Goal: Information Seeking & Learning: Learn about a topic

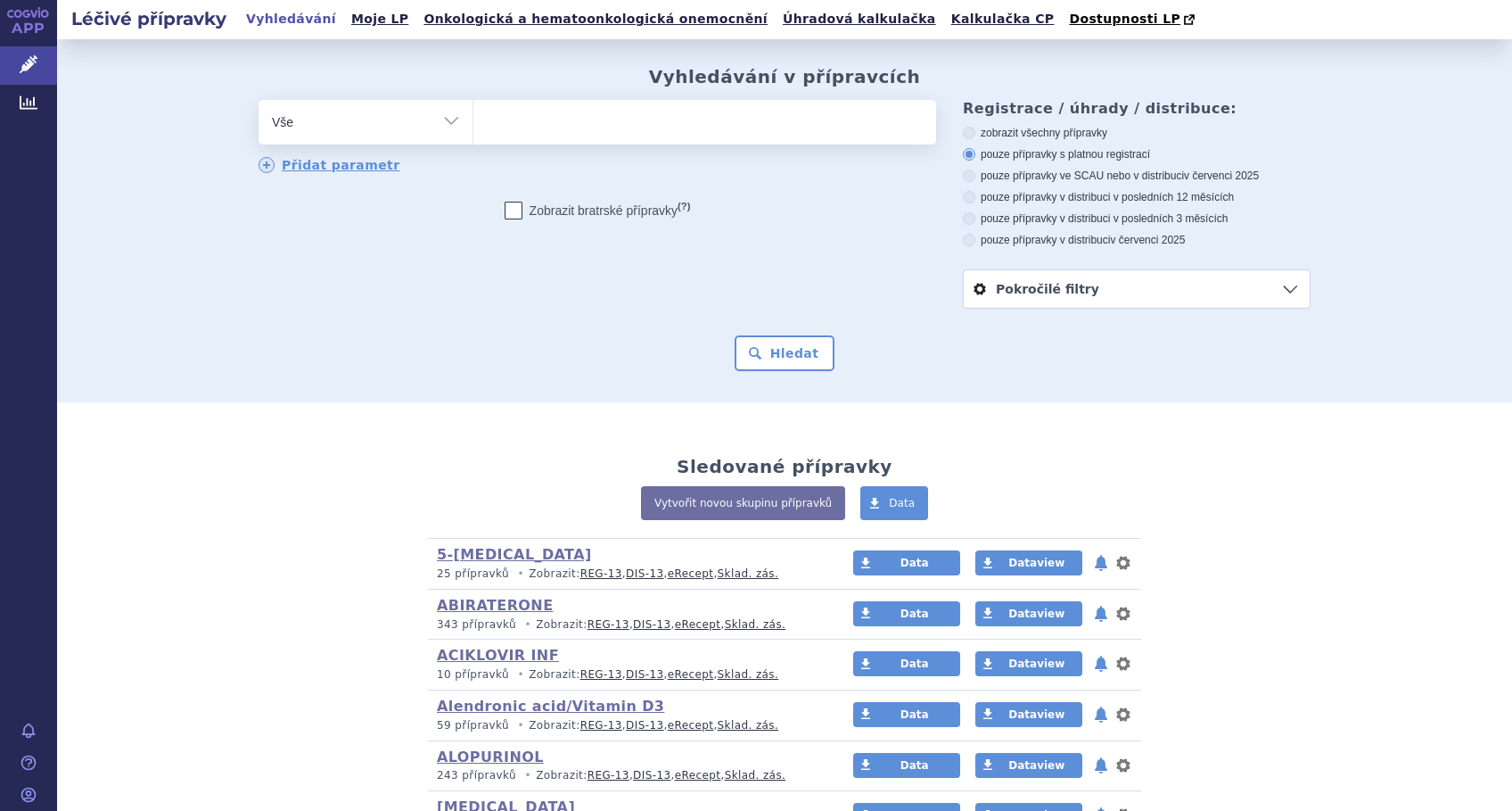
click at [606, 126] on ul at bounding box center [704, 119] width 462 height 37
click at [473, 126] on select at bounding box center [473, 121] width 1 height 45
type input "ka"
type input "kap"
type input "kape"
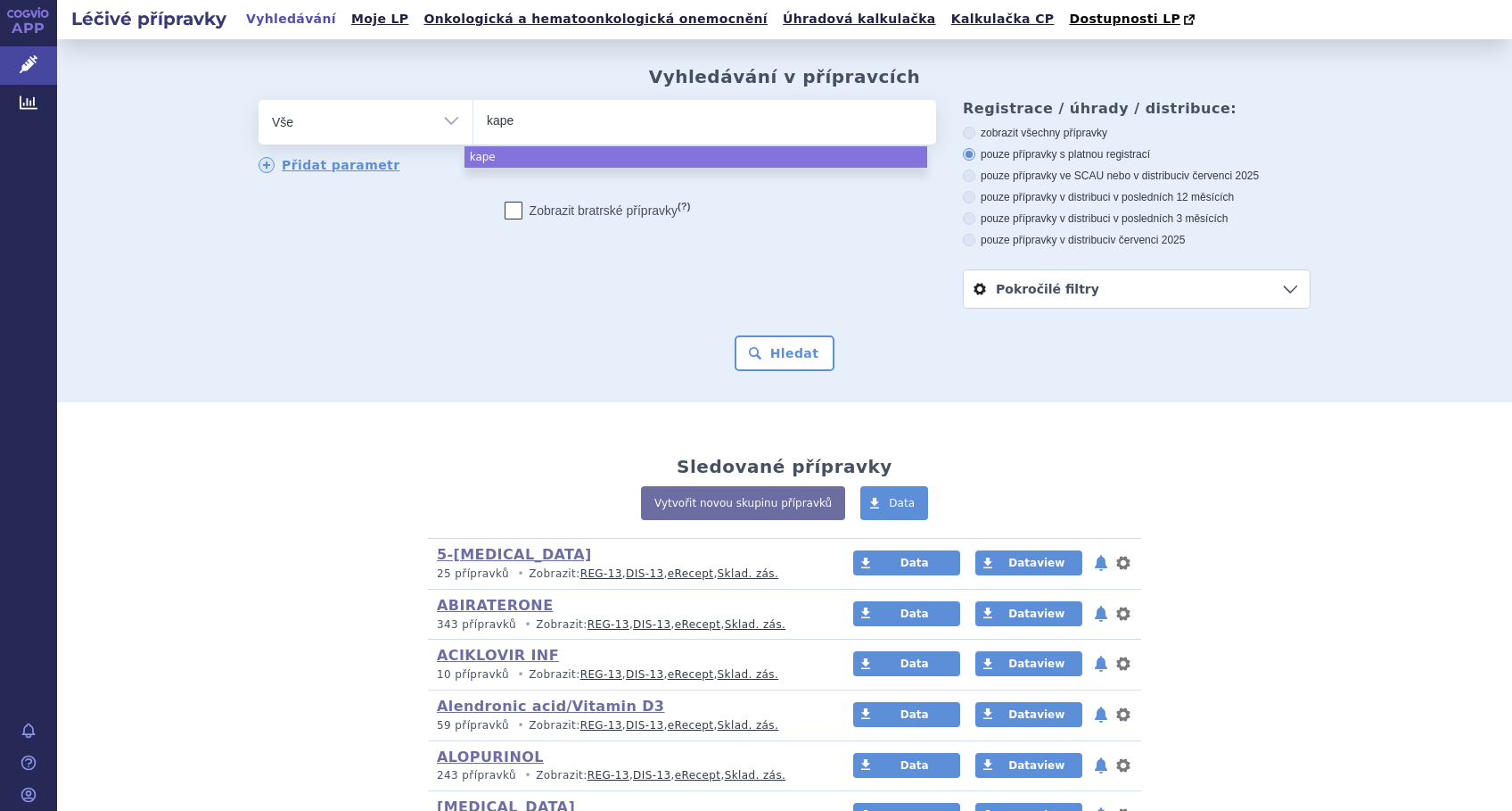
type input "kapec"
type input "kapeci"
select select "kapeci"
click at [760, 357] on button "Hledat" at bounding box center [785, 353] width 101 height 36
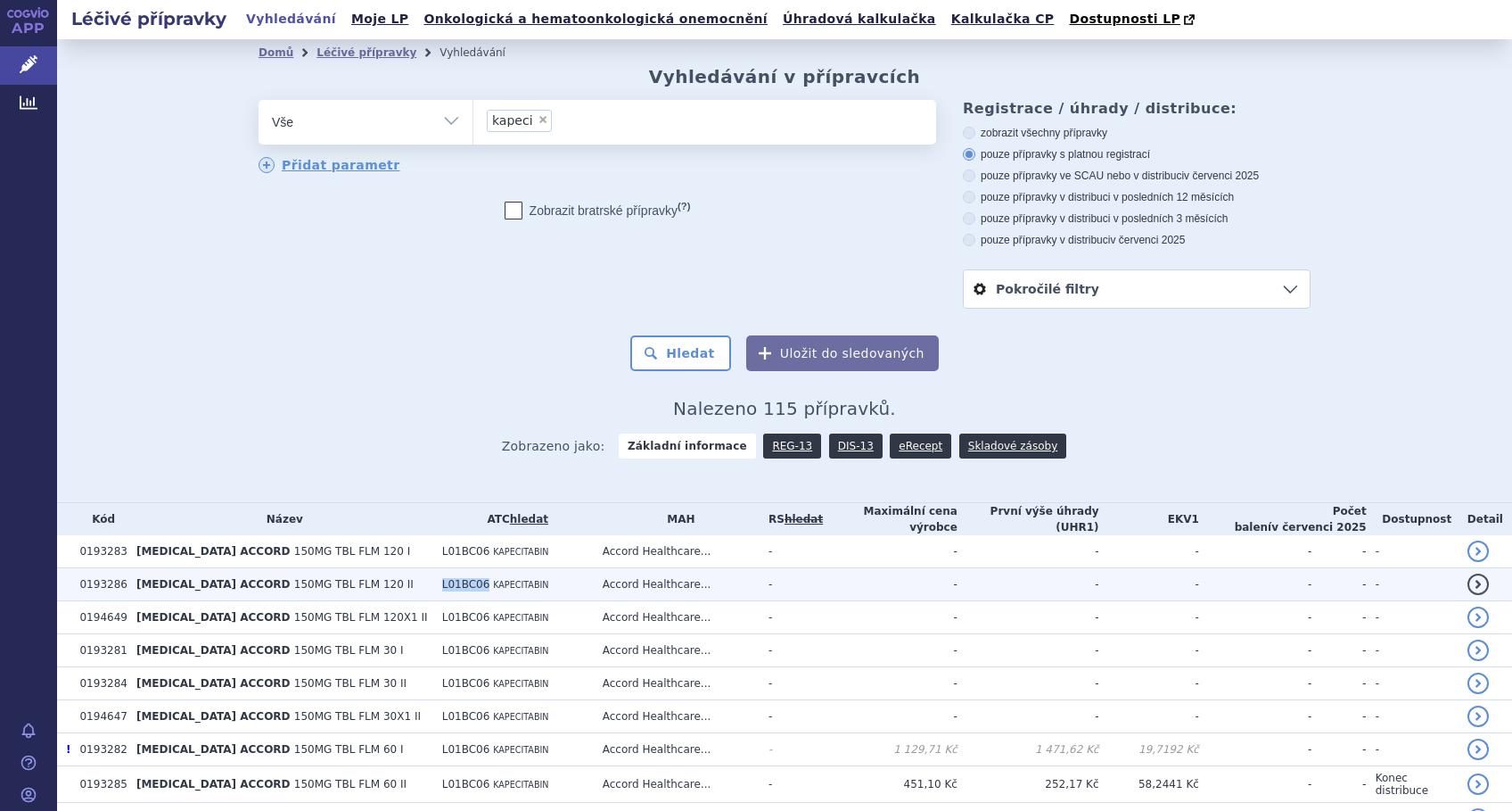
drag, startPoint x: 506, startPoint y: 581, endPoint x: 458, endPoint y: 581, distance: 48.0
click at [458, 581] on td "L01BC06 KAPECITABIN" at bounding box center [514, 584] width 161 height 33
copy span "L01BC06"
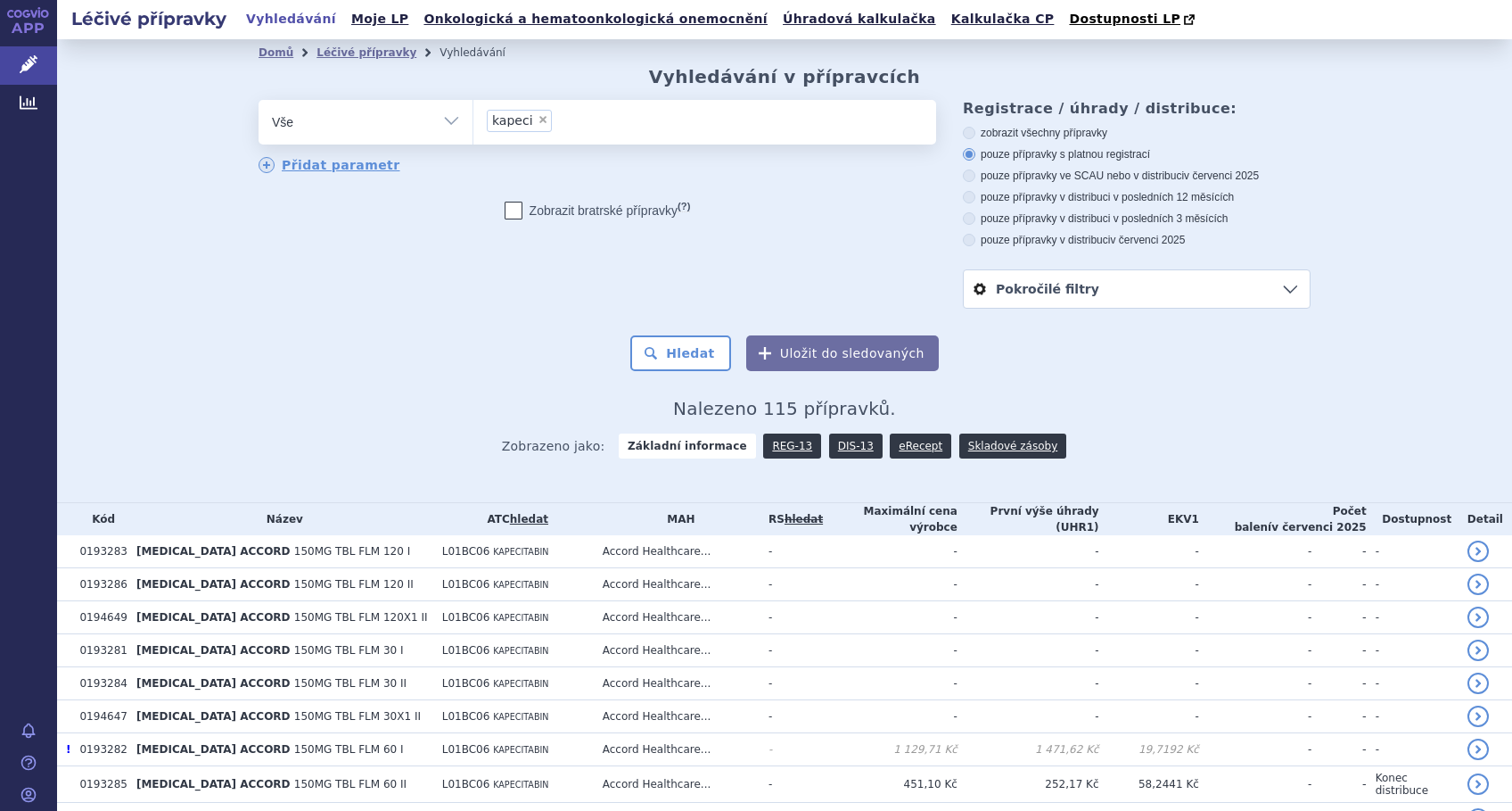
click at [534, 115] on li "× kapeci" at bounding box center [519, 121] width 65 height 22
click at [473, 115] on select "kapeci" at bounding box center [473, 121] width 1 height 45
click at [538, 118] on span "×" at bounding box center [543, 119] width 10 height 10
click at [473, 118] on select "kapeci" at bounding box center [473, 121] width 1 height 45
select select
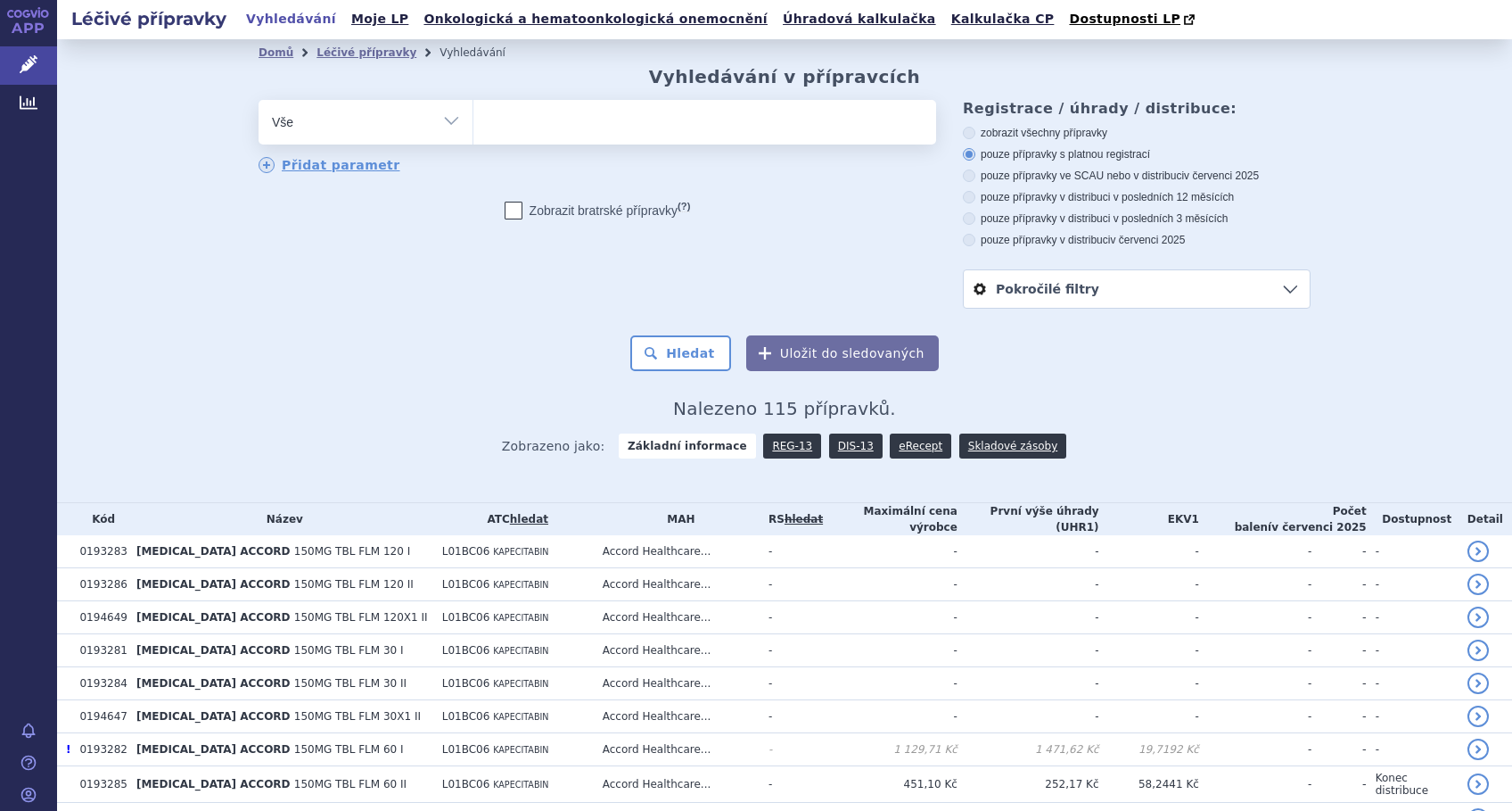
click at [439, 126] on select "Vše Přípravek/SUKL kód MAH VPOIS ATC/Aktivní látka Léková forma Síla" at bounding box center [365, 120] width 214 height 40
select select "filter-atc-group"
click at [259, 101] on select "Vše Přípravek/SUKL kód MAH VPOIS ATC/Aktivní látka Léková forma Síla" at bounding box center [365, 120] width 214 height 40
click at [528, 122] on ul at bounding box center [704, 119] width 462 height 37
click at [473, 122] on select at bounding box center [473, 121] width 1 height 45
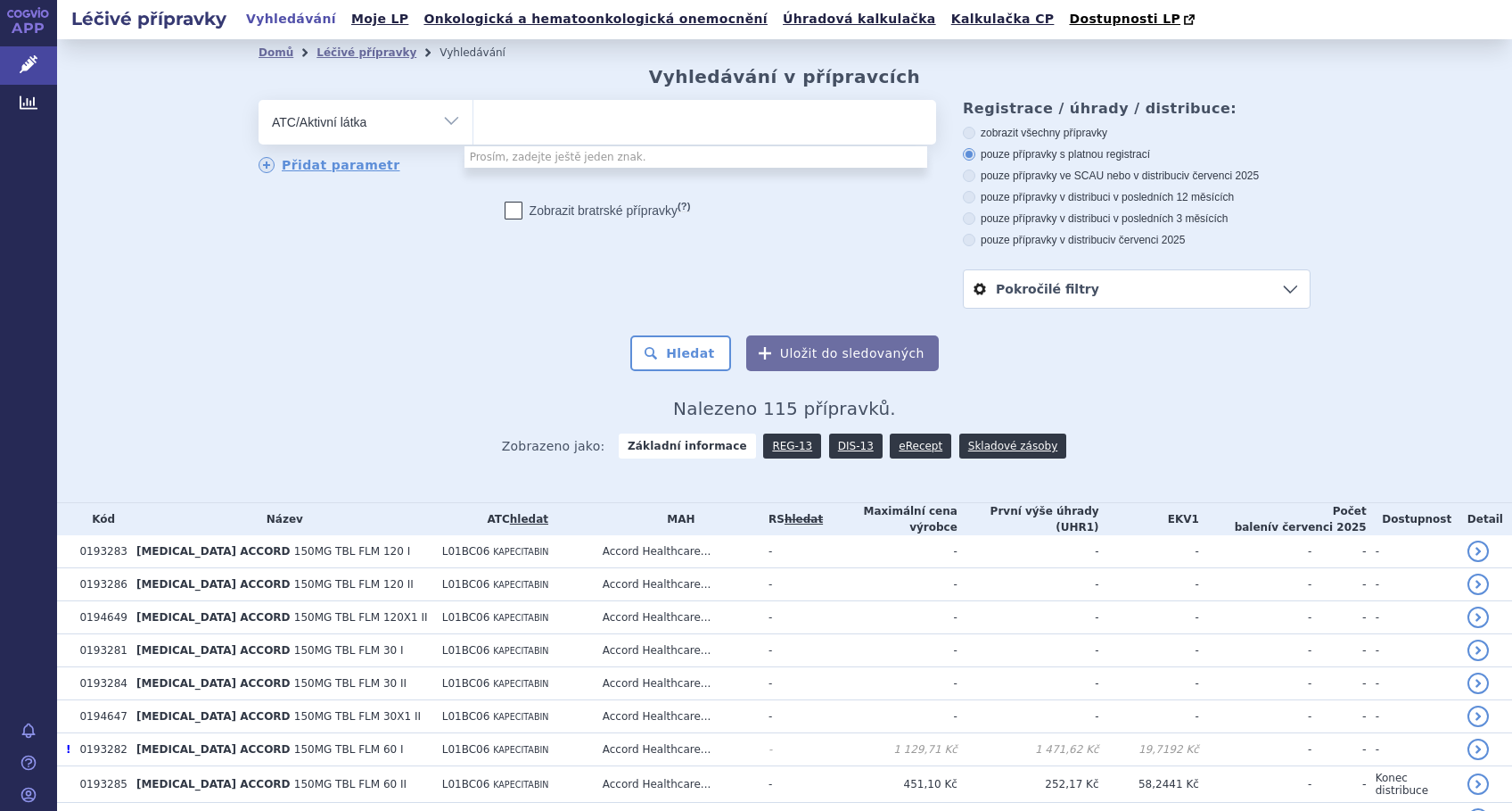
paste input "L01BC06"
type input "L01BC06"
select select "L01BC06"
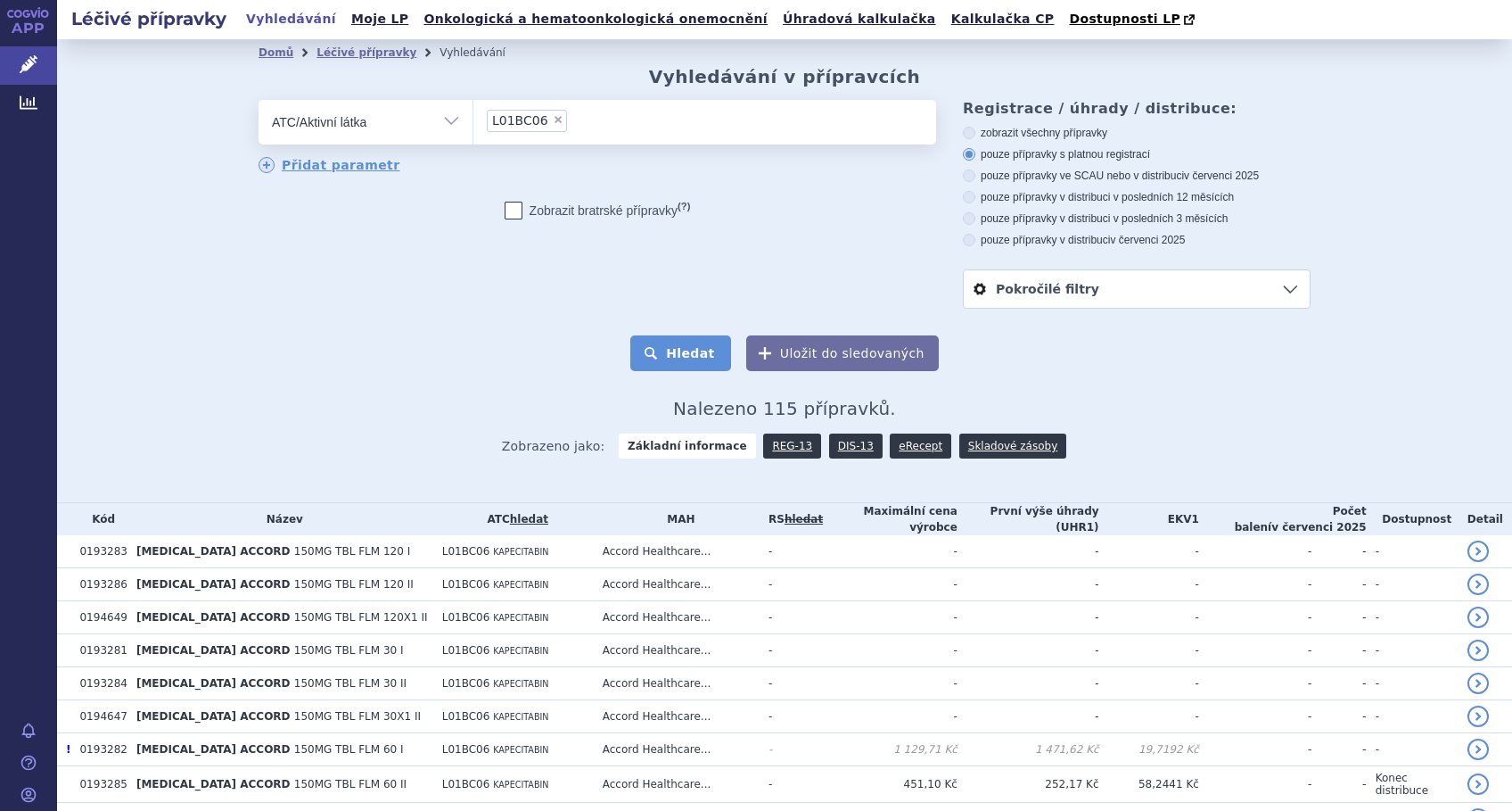
click at [673, 355] on button "Hledat" at bounding box center [681, 353] width 101 height 36
click at [890, 444] on link "eRecept" at bounding box center [921, 446] width 62 height 25
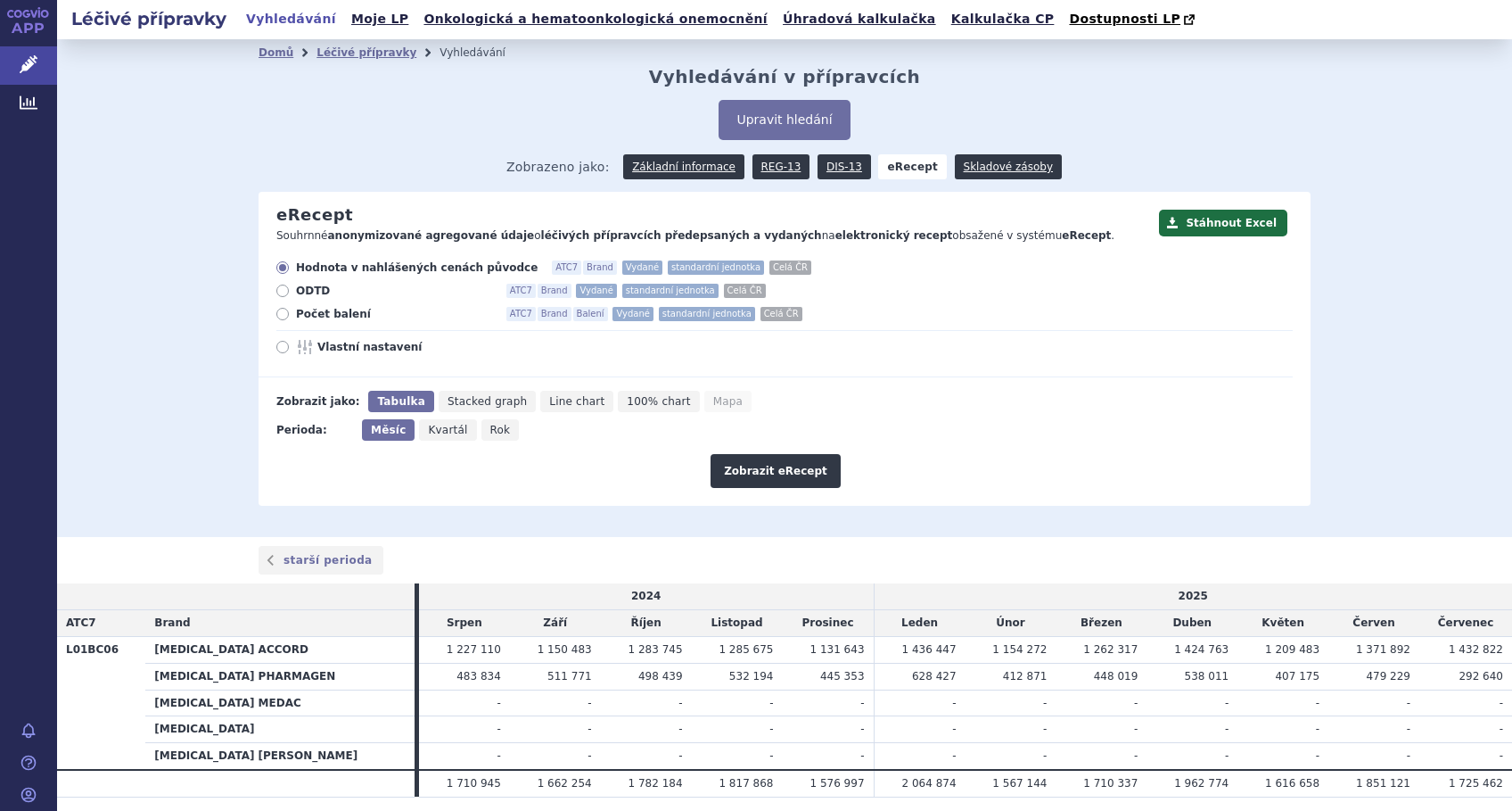
click at [276, 350] on icon at bounding box center [282, 347] width 12 height 12
click at [278, 350] on input "Vlastní nastavení" at bounding box center [284, 349] width 11 height 11
radio input "true"
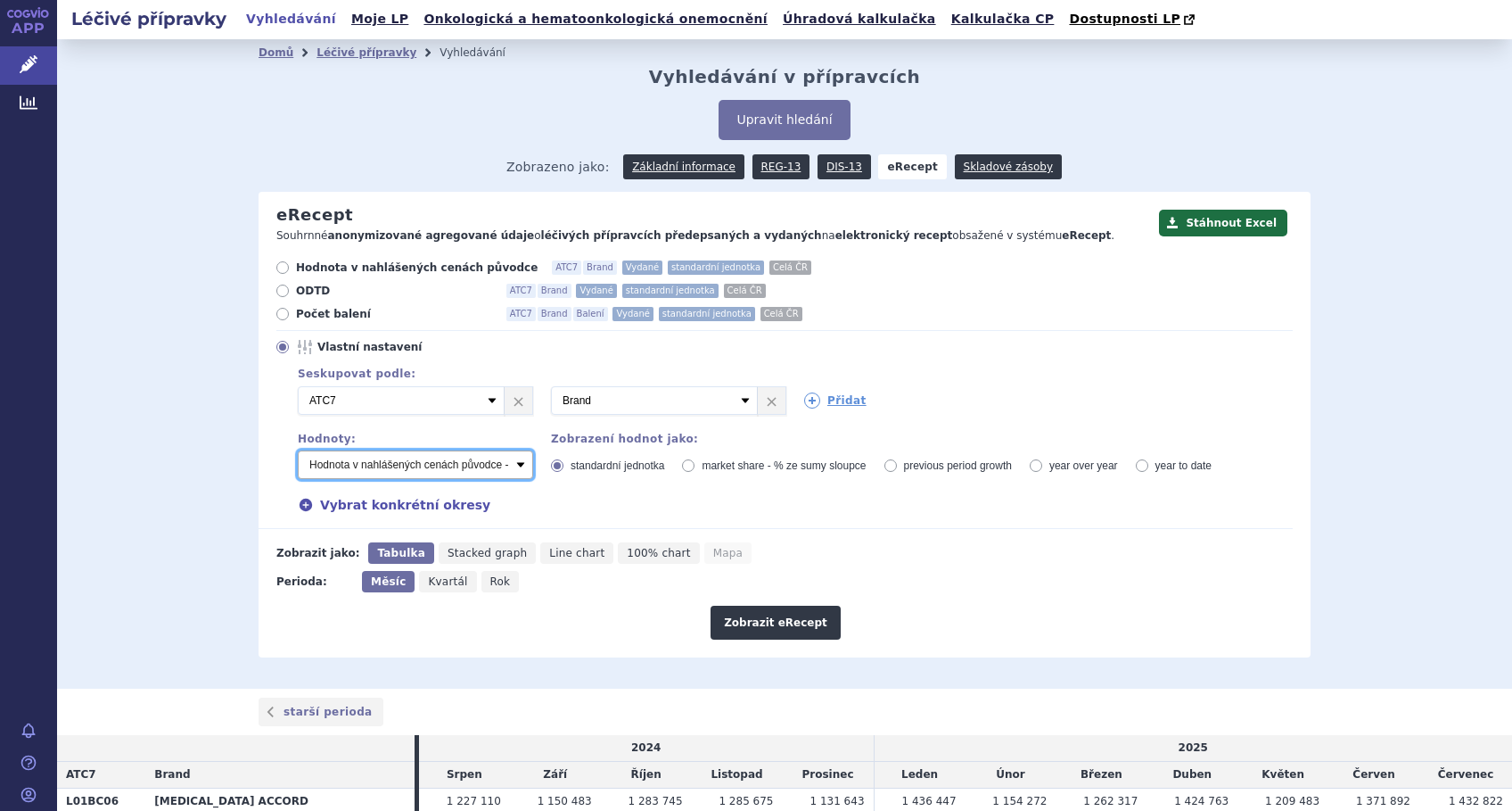
click at [514, 462] on select "Počet balení - vydané Hodnota v nahlášených cenách původce - vydané Hodnota v m…" at bounding box center [416, 464] width 235 height 29
select select "vydanePackages"
click at [298, 451] on select "Počet balení - vydané Hodnota v nahlášených cenách původce - vydané Hodnota v m…" at bounding box center [416, 464] width 235 height 29
click at [804, 405] on icon at bounding box center [812, 400] width 16 height 16
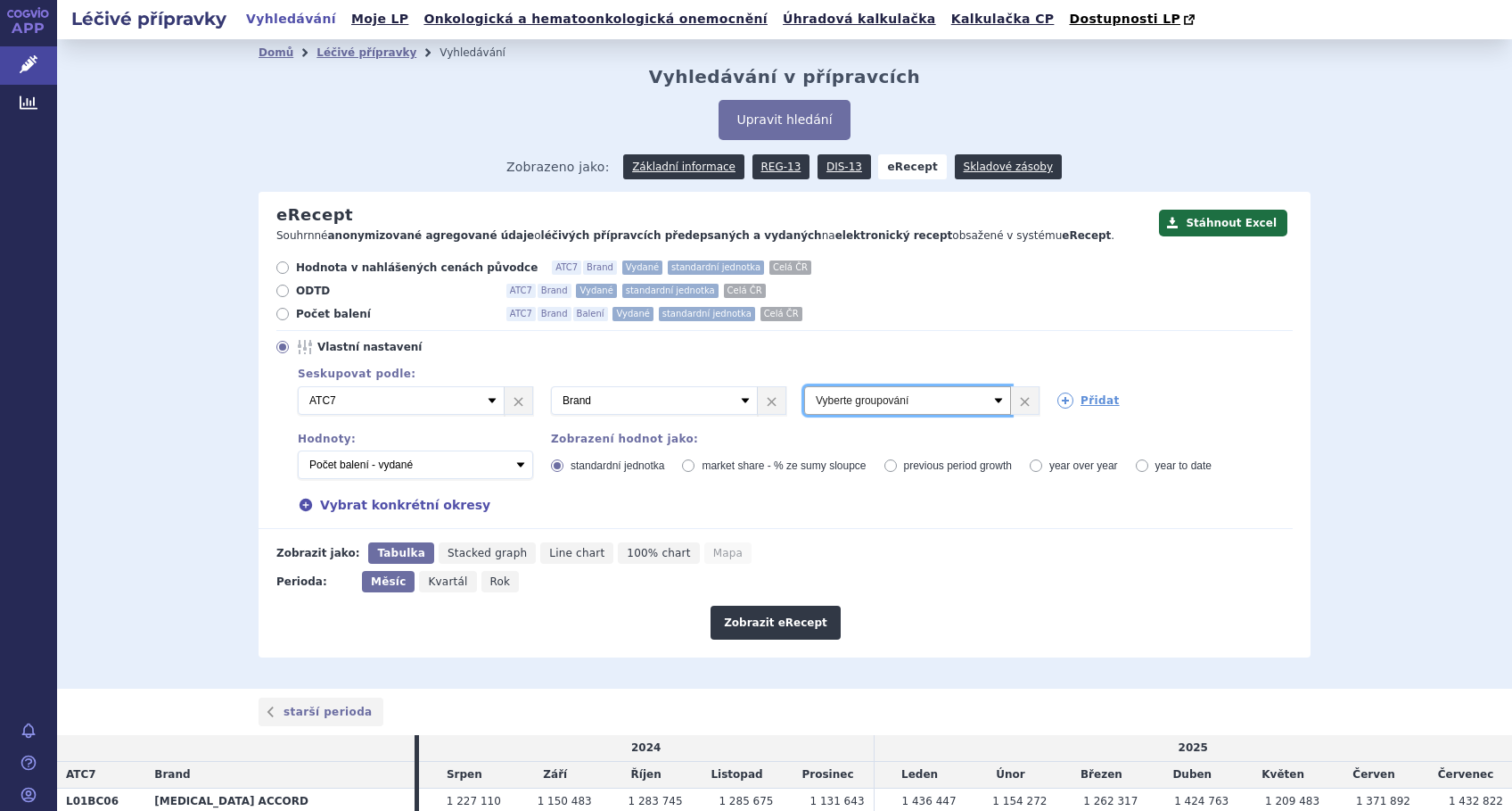
click at [804, 405] on select "Vyberte groupování ATC3 ATC5 ATC7 Brand Balení Síla Forma SÚKL kód MAH VPOIS Re…" at bounding box center [907, 400] width 206 height 29
select select "dosageStrength"
click at [804, 387] on select "Vyberte groupování ATC3 ATC5 ATC7 Brand Balení Síla Forma SÚKL kód MAH VPOIS Re…" at bounding box center [907, 400] width 206 height 29
click at [1057, 404] on icon at bounding box center [1065, 400] width 16 height 16
click at [1071, 406] on select "Vyberte groupování ATC3 ATC5 ATC7 Brand Balení Síla Forma SÚKL kód MAH VPOIS Re…" at bounding box center [1160, 400] width 206 height 29
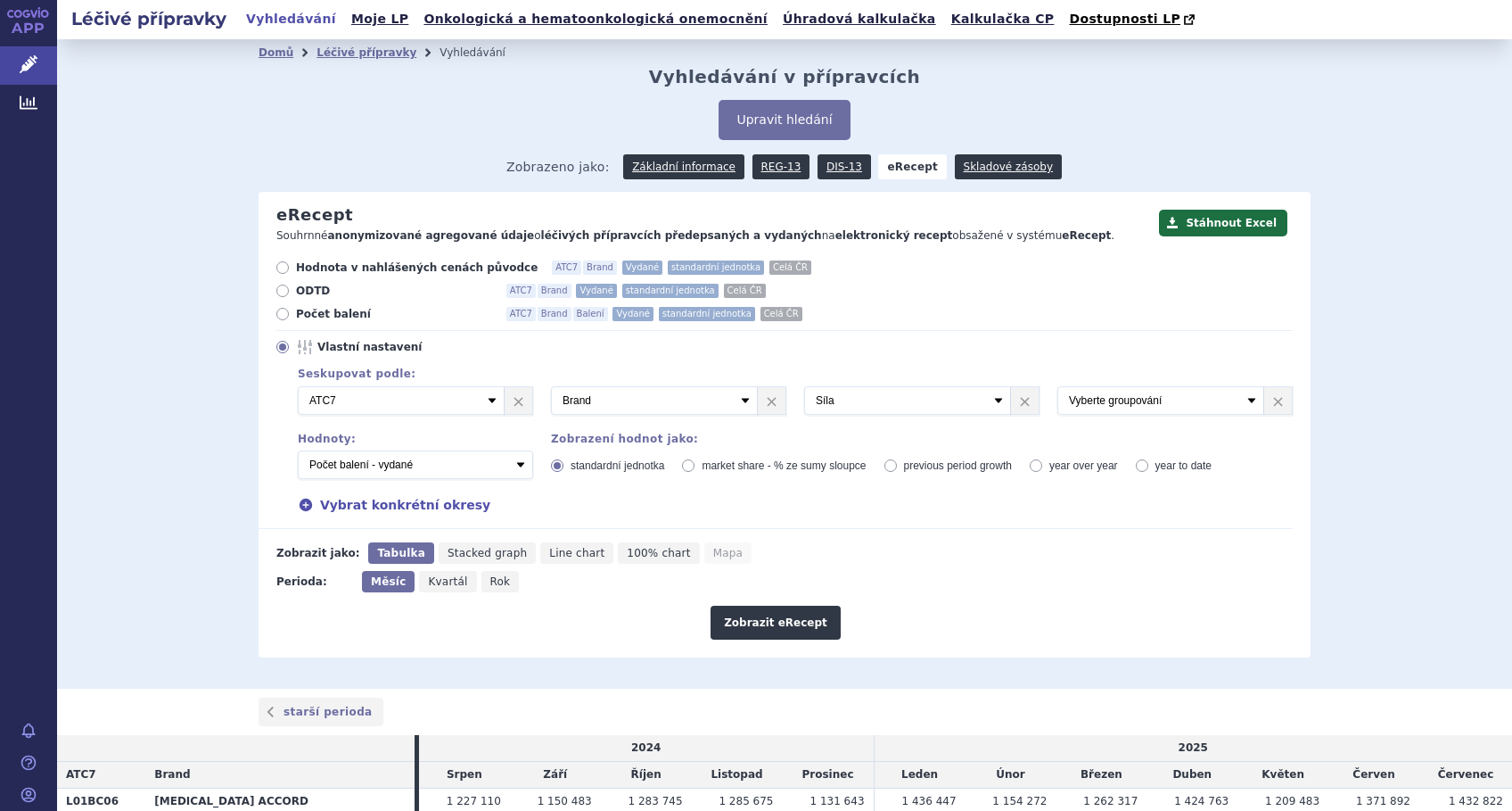
click at [1055, 427] on div "Seskupovat podle: Při zobrazení výsledku pomocí Mapy je možné zvolit nejvýše je…" at bounding box center [784, 425] width 1016 height 123
click at [736, 398] on select "Vyberte groupování ATC3 ATC5 ATC7 Brand Balení Síla Forma SÚKL kód MAH VPOIS Re…" at bounding box center [654, 400] width 206 height 29
select select "districtName"
click at [551, 387] on select "Vyberte groupování ATC3 ATC5 ATC7 Brand Balení Síla Forma SÚKL kód MAH VPOIS Re…" at bounding box center [654, 400] width 206 height 29
click at [988, 402] on select "Vyberte groupování ATC3 ATC5 ATC7 Brand Balení Síla Forma SÚKL kód MAH VPOIS Re…" at bounding box center [907, 400] width 206 height 29
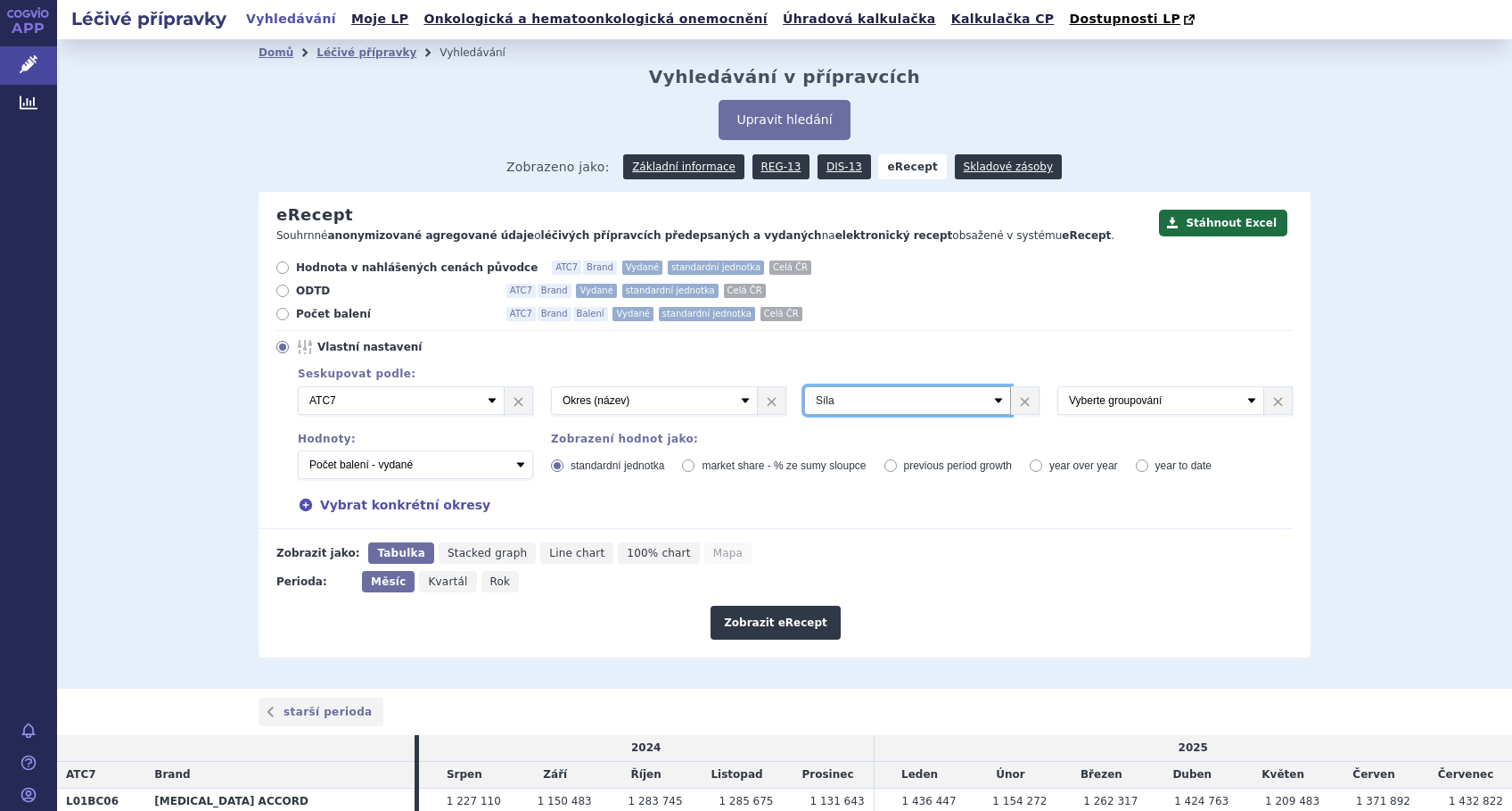
select select "package"
click at [804, 387] on select "Vyberte groupování ATC3 ATC5 ATC7 Brand Balení Síla Forma SÚKL kód MAH VPOIS Re…" at bounding box center [907, 400] width 206 height 29
click at [1155, 406] on select "Vyberte groupování ATC3 ATC5 ATC7 Brand Balení Síla Forma SÚKL kód MAH VPOIS Re…" at bounding box center [1160, 400] width 206 height 29
select select "dosageStrength"
click at [1057, 387] on select "Vyberte groupování ATC3 ATC5 ATC7 Brand Balení Síla Forma SÚKL kód MAH VPOIS Re…" at bounding box center [1160, 400] width 206 height 29
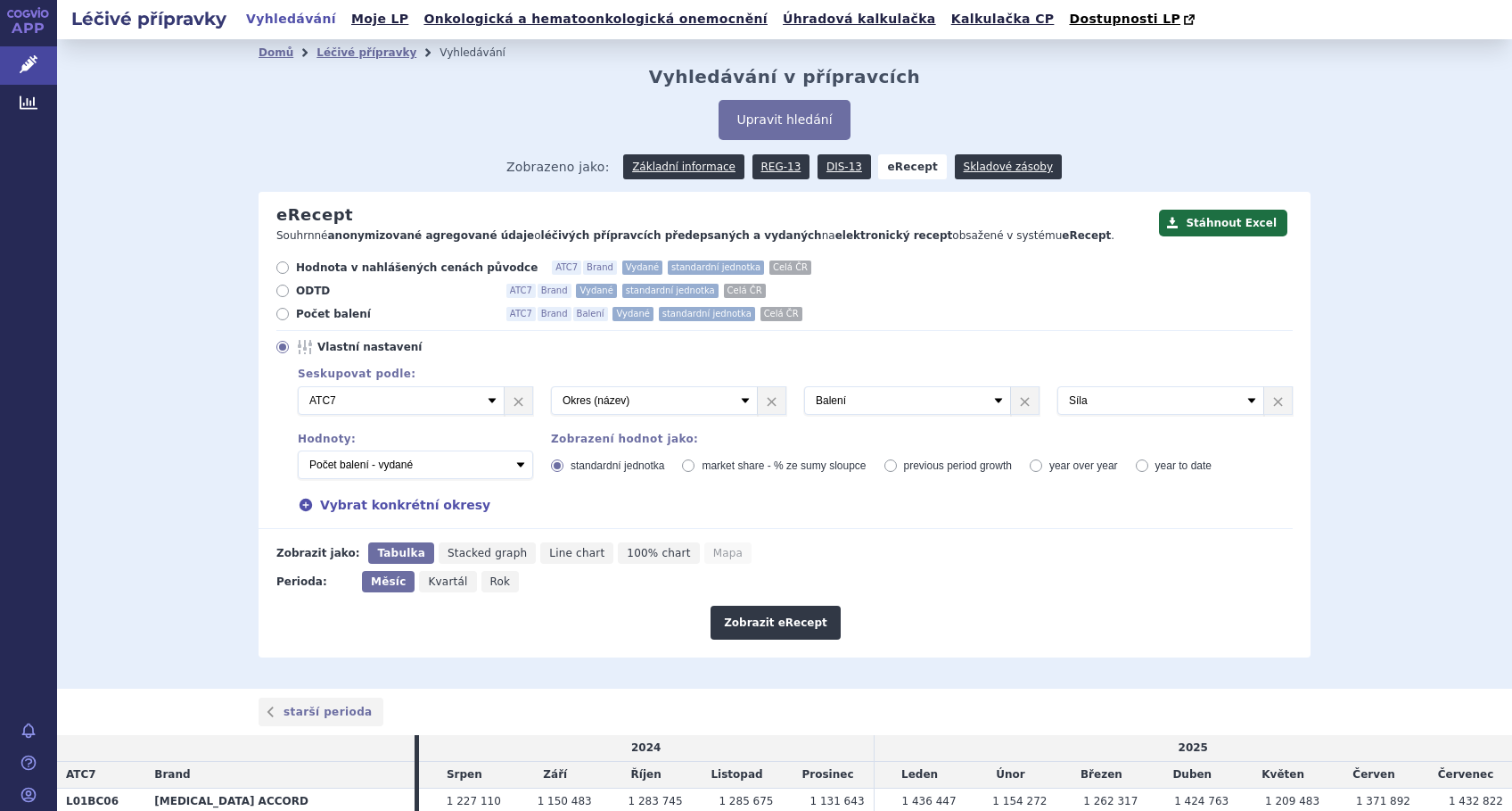
click at [1024, 542] on div "Zobrazit jako: Tabulka Stacked graph Line chart 100% chart Mapa" at bounding box center [775, 552] width 1034 height 21
click at [777, 626] on button "Zobrazit eRecept" at bounding box center [775, 622] width 130 height 34
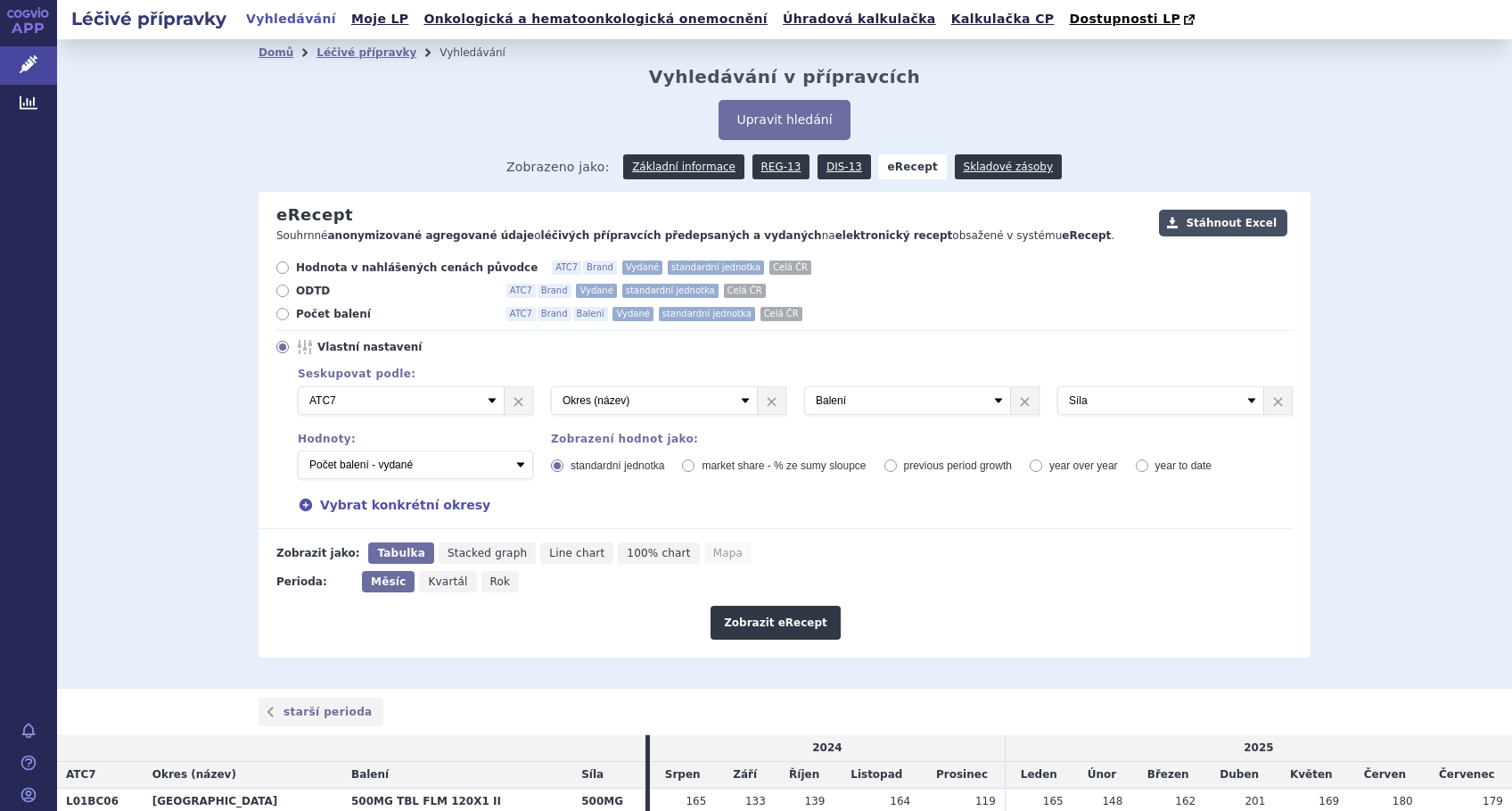
click at [1220, 214] on button "Stáhnout Excel" at bounding box center [1222, 222] width 128 height 27
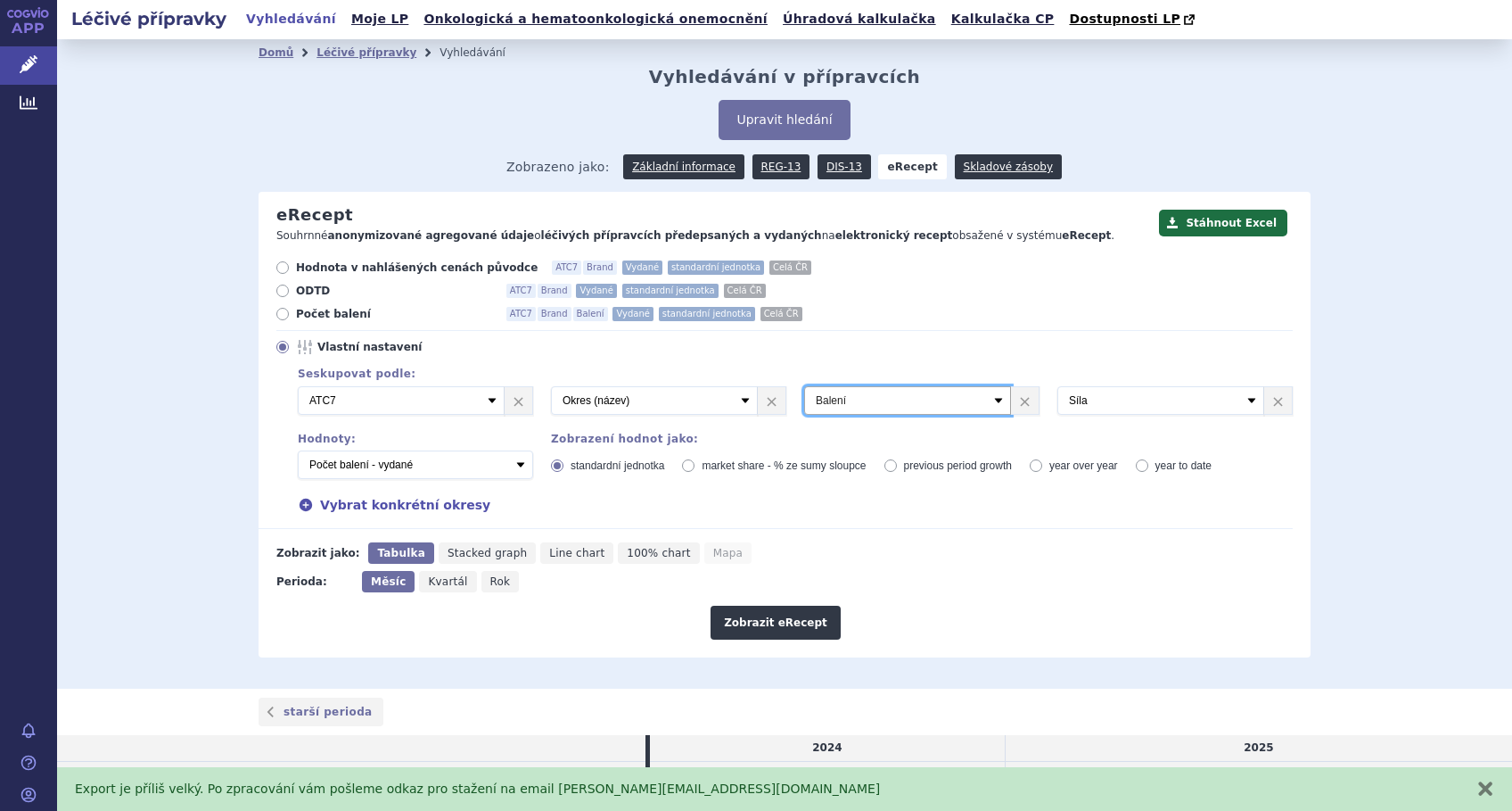
click at [983, 405] on select "Vyberte groupování ATC3 ATC5 ATC7 Brand Balení Síla Forma SÚKL kód MAH VPOIS Re…" at bounding box center [907, 400] width 206 height 29
select select "brand"
click at [804, 387] on select "Vyberte groupování ATC3 ATC5 ATC7 Brand Balení Síla Forma SÚKL kód MAH VPOIS Re…" at bounding box center [907, 400] width 206 height 29
click at [1245, 406] on select "Vyberte groupování ATC3 ATC5 ATC7 Brand Balení Síla Forma SÚKL kód MAH VPOIS Re…" at bounding box center [1160, 400] width 206 height 29
select select "package"
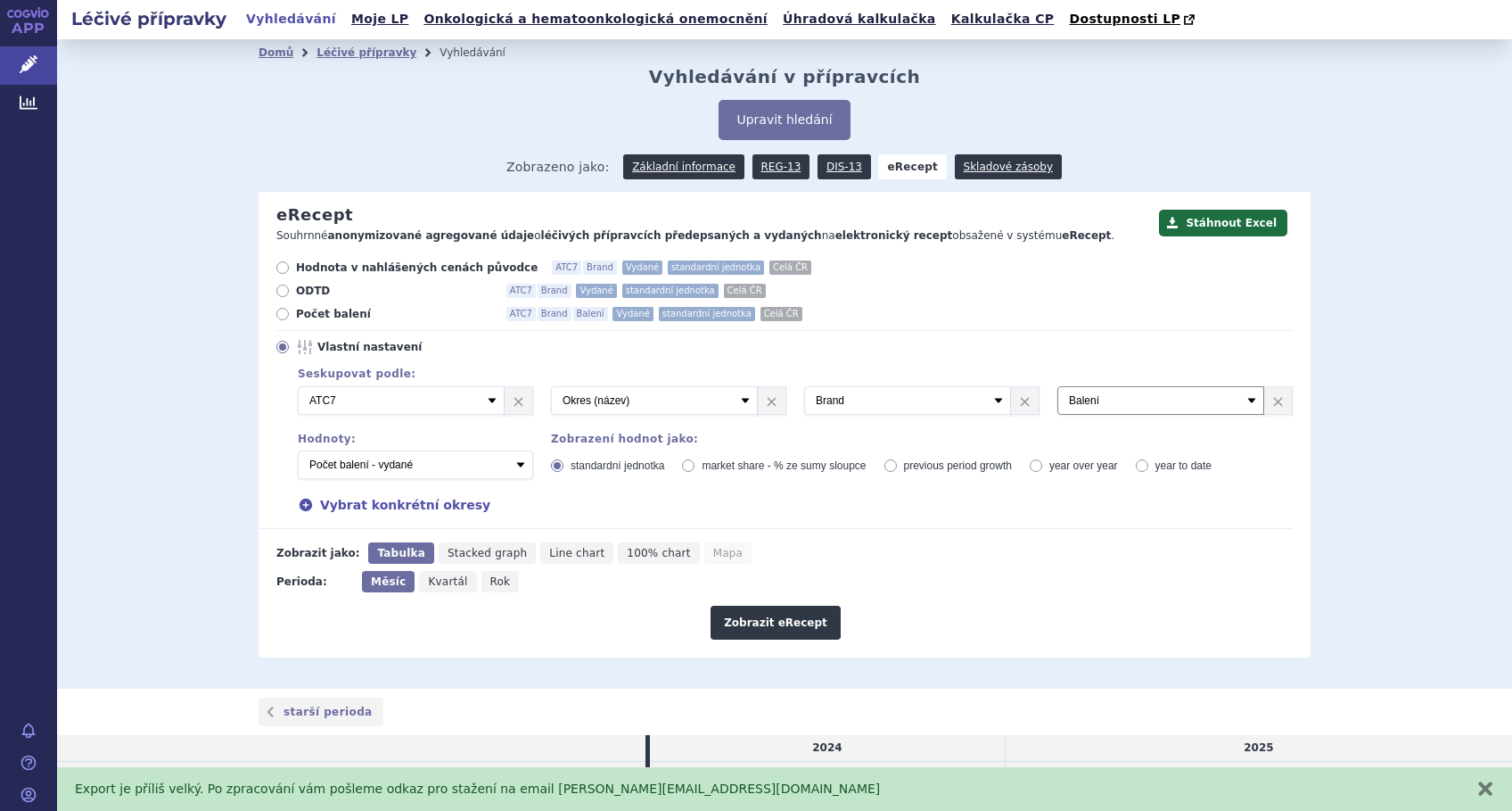
click at [1057, 387] on select "Vyberte groupování ATC3 ATC5 ATC7 Brand Balení Síla Forma SÚKL kód MAH VPOIS Re…" at bounding box center [1160, 400] width 206 height 29
click at [776, 628] on button "Zobrazit eRecept" at bounding box center [775, 622] width 130 height 34
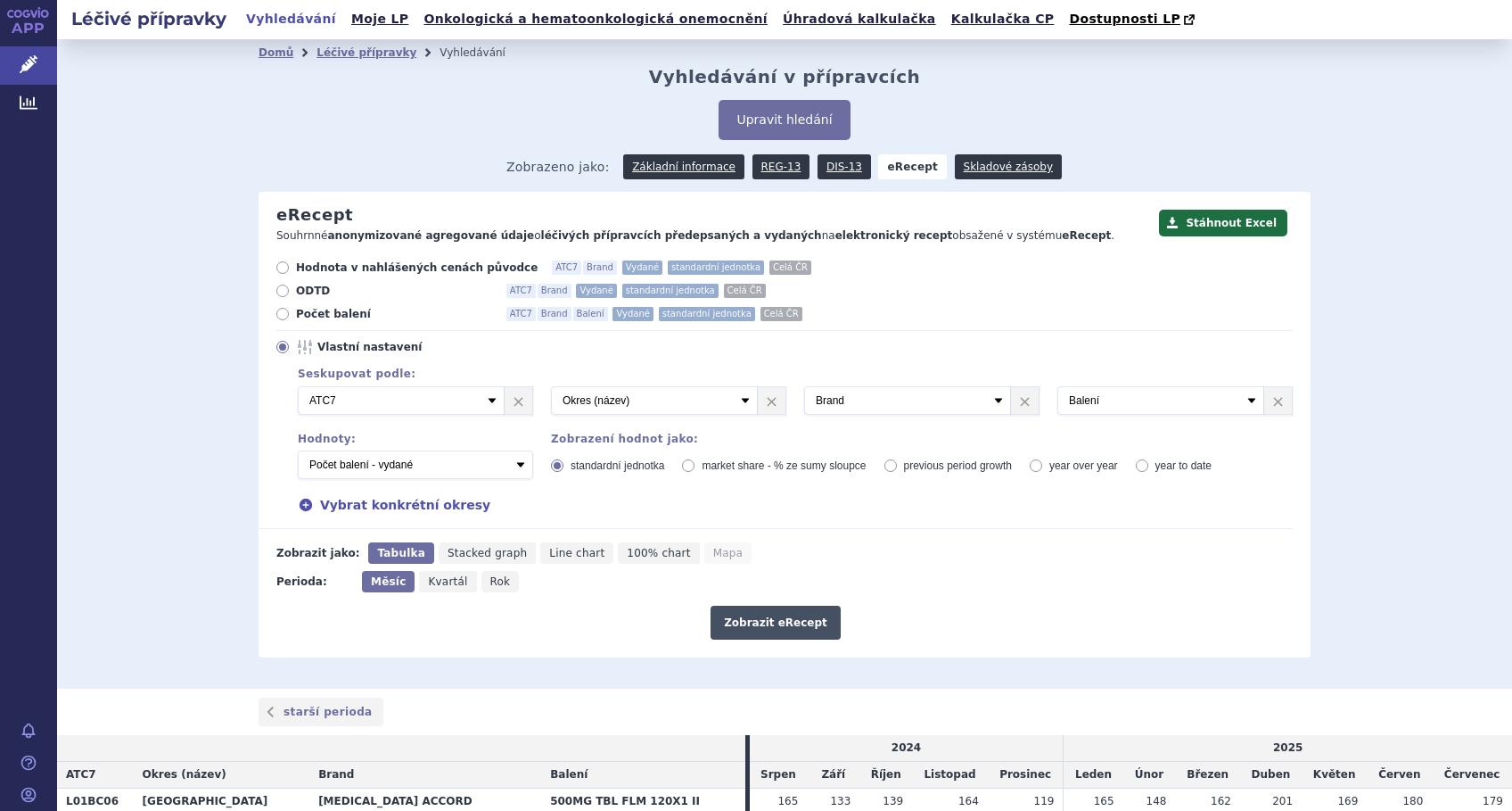
scroll to position [119, 0]
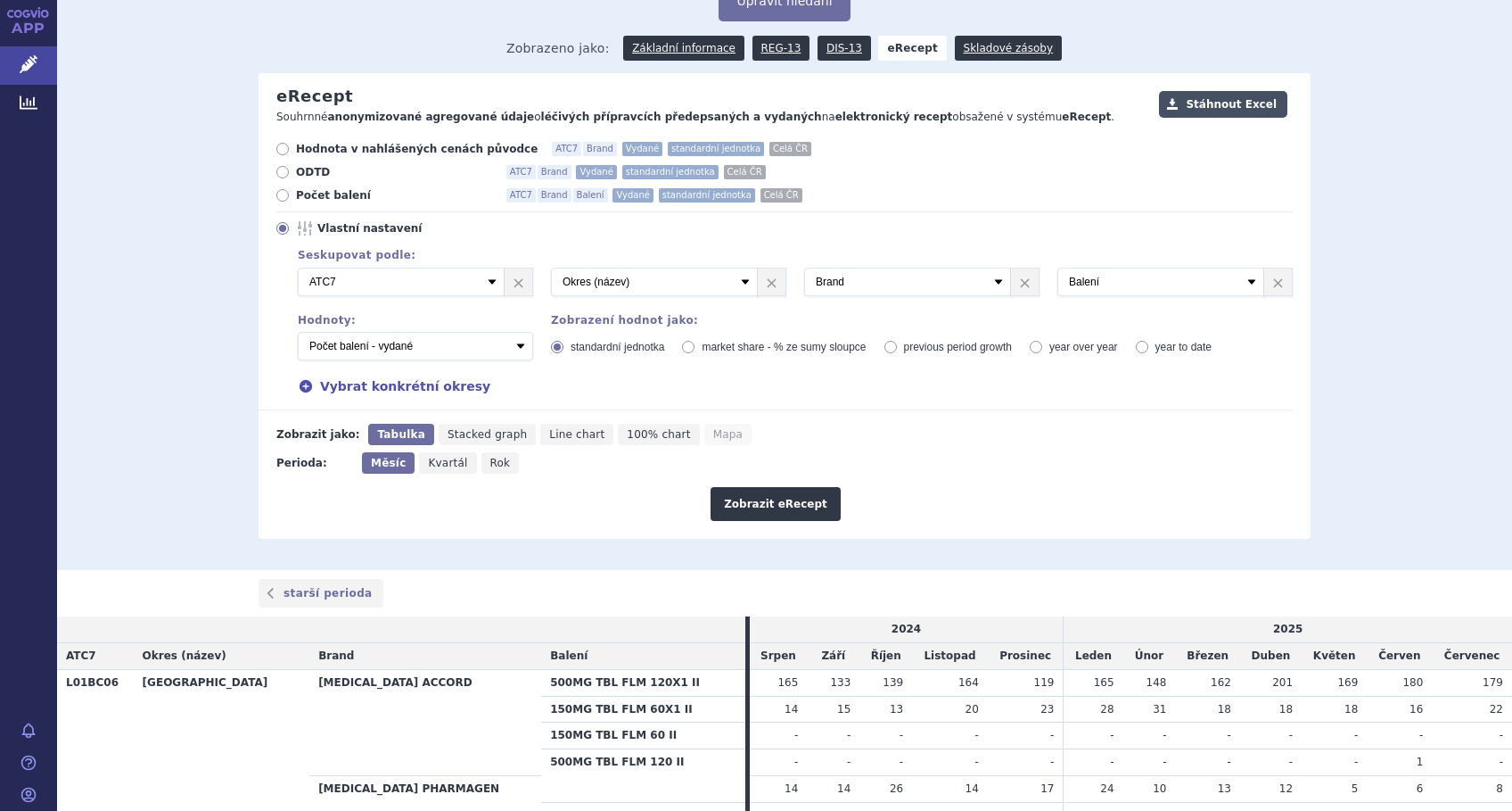
click at [1217, 105] on button "Stáhnout Excel" at bounding box center [1222, 104] width 128 height 27
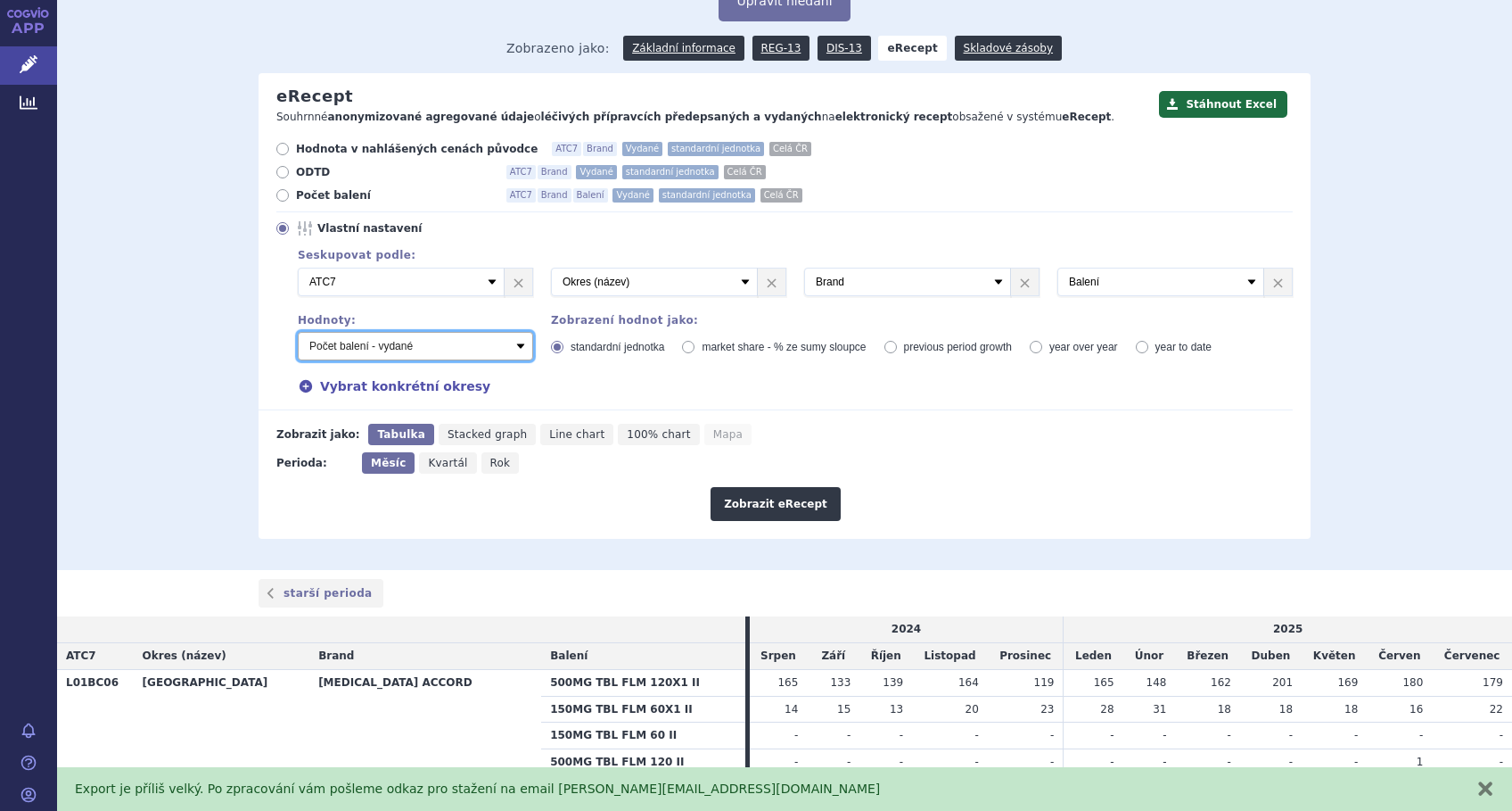
click at [508, 349] on select "Počet balení - vydané Hodnota v nahlášených cenách původce - vydané Hodnota v m…" at bounding box center [416, 346] width 235 height 29
select select "predepsanePackages"
click at [298, 333] on select "Počet balení - vydané Hodnota v nahlášených cenách původce - vydané Hodnota v m…" at bounding box center [416, 346] width 235 height 29
click at [763, 500] on button "Zobrazit eRecept" at bounding box center [775, 504] width 130 height 34
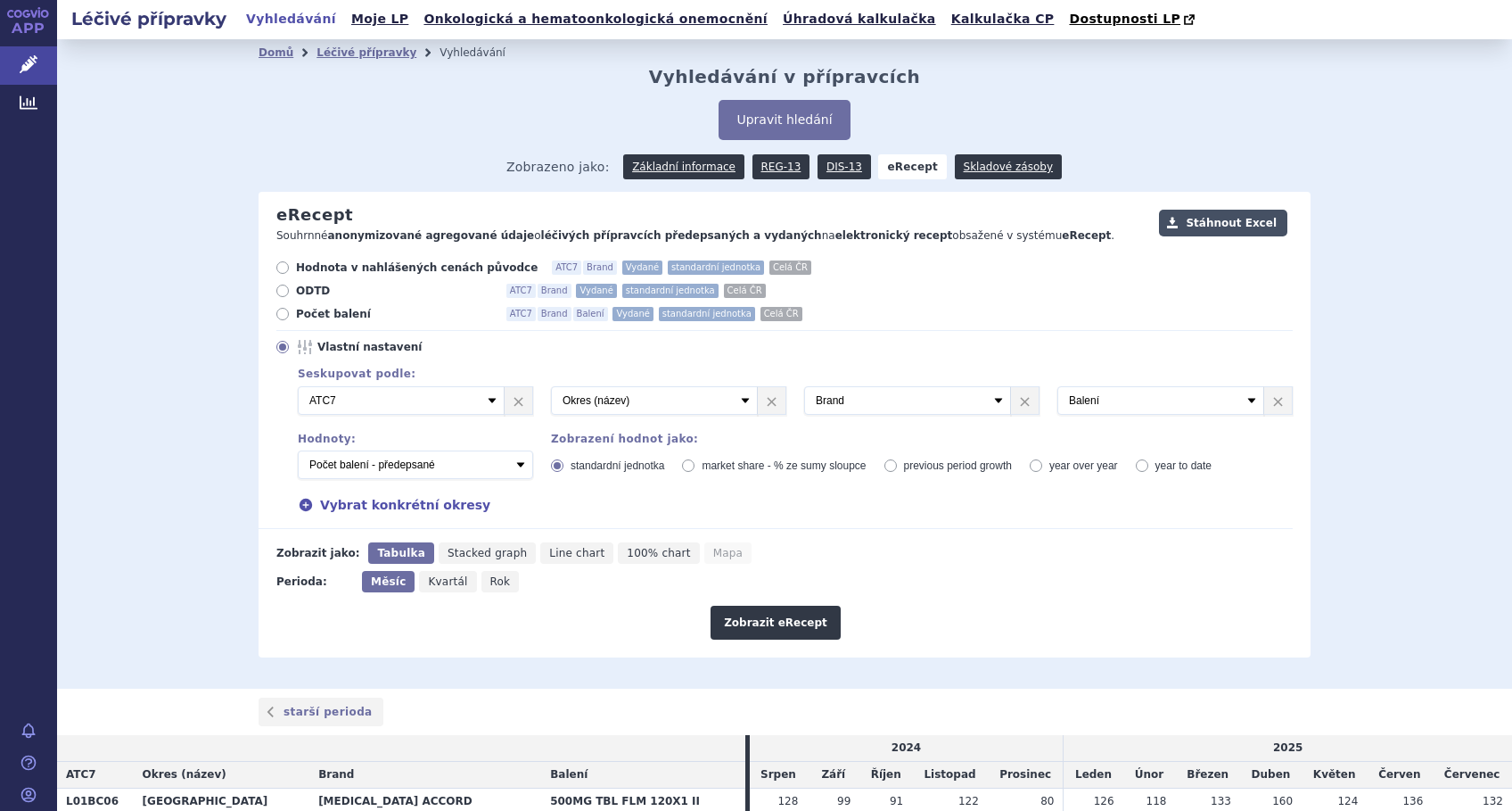
click at [1222, 223] on button "Stáhnout Excel" at bounding box center [1222, 222] width 128 height 27
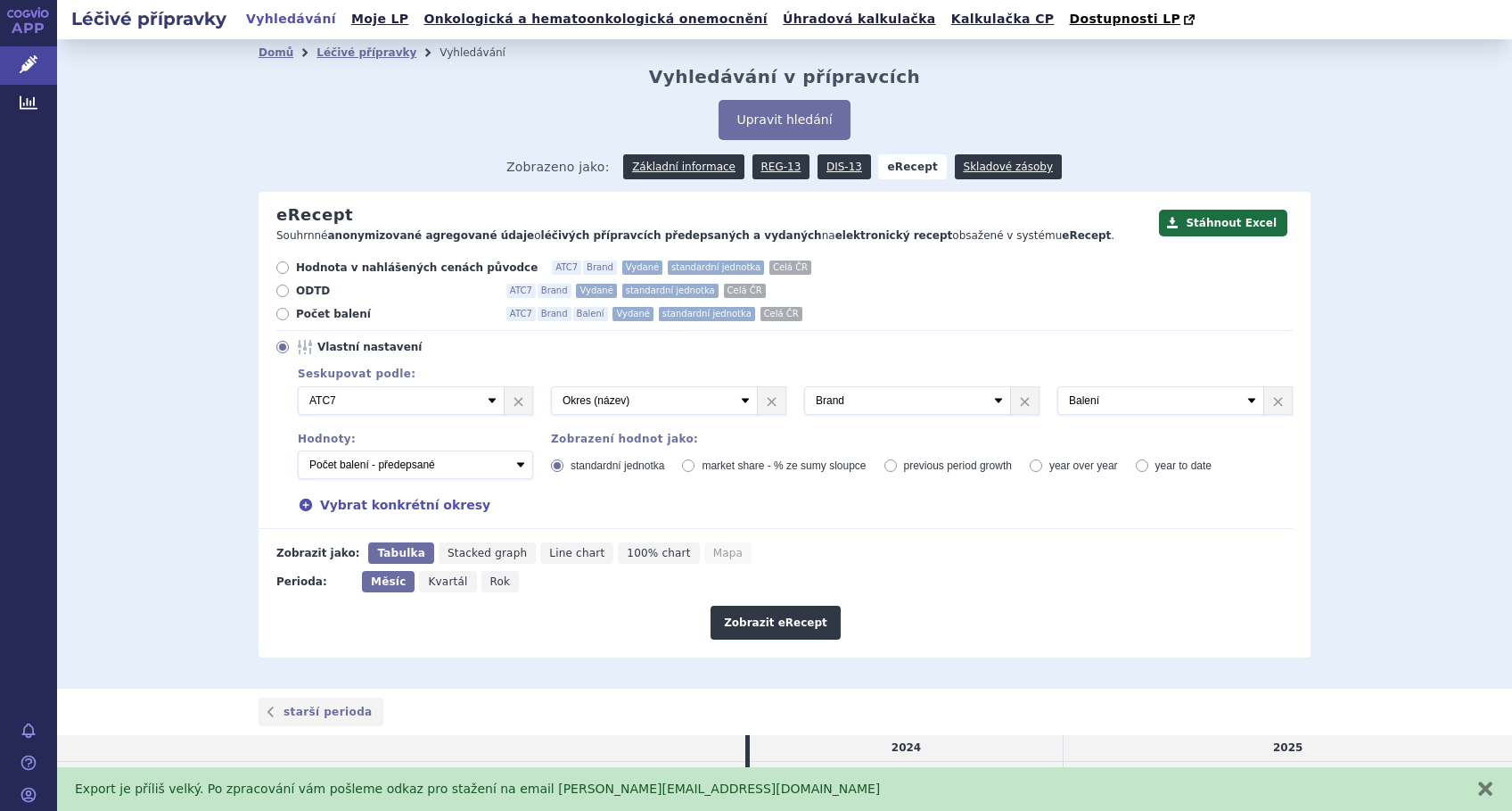
click at [1349, 658] on div "Domů Léčivé přípravky Vyhledávání Vyhledávání v přípravcích Upravit hledání ods…" at bounding box center [784, 363] width 1455 height 649
